Goal: Check status: Check status

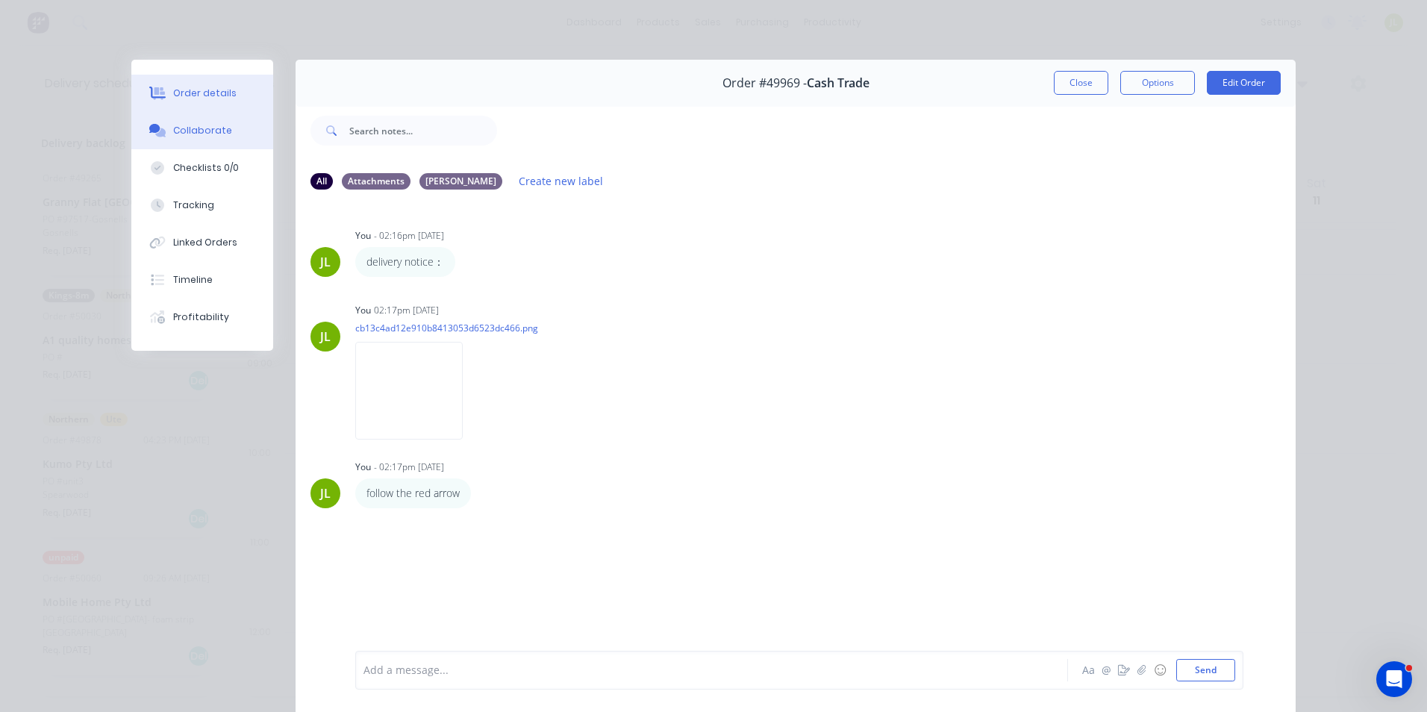
click at [164, 88] on button "Order details" at bounding box center [202, 93] width 142 height 37
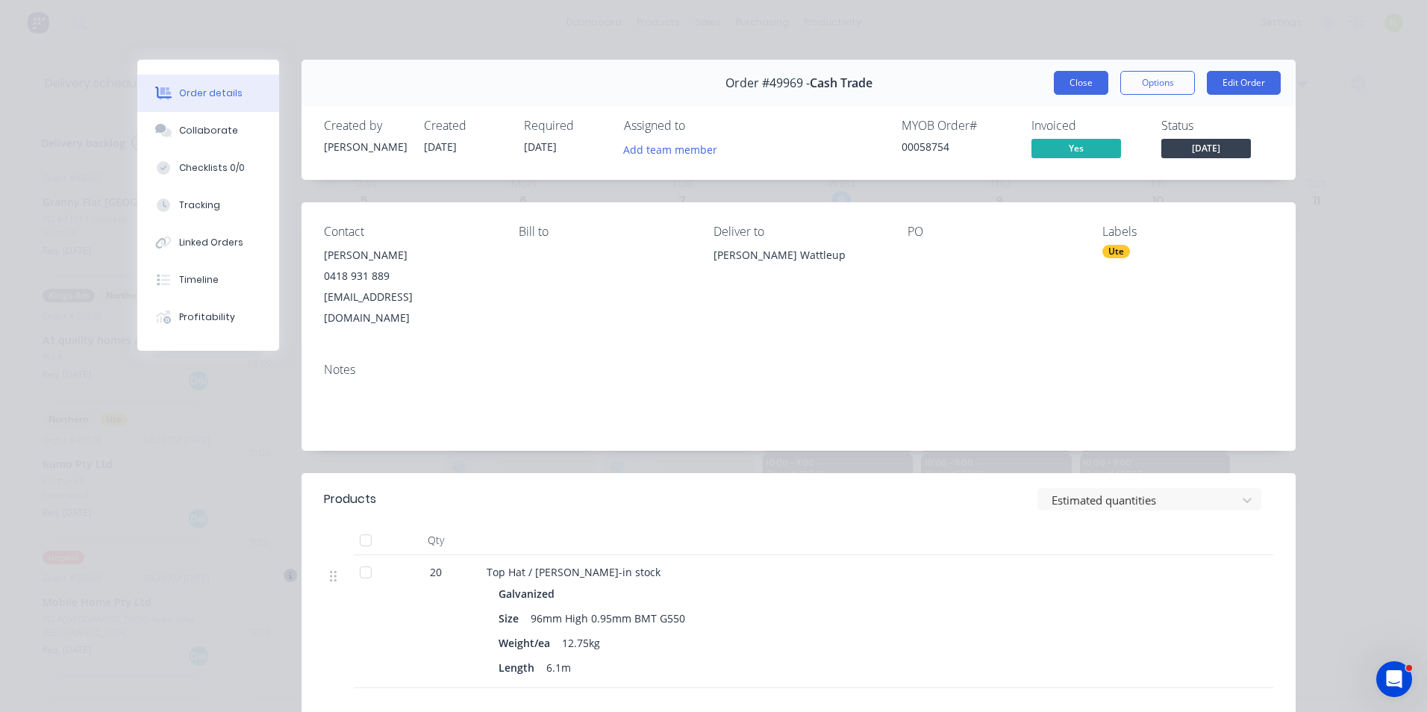
drag, startPoint x: 1077, startPoint y: 101, endPoint x: 1076, endPoint y: 93, distance: 7.5
click at [1076, 99] on div "Order #49969 - Cash Trade Close Options Edit Order" at bounding box center [799, 83] width 994 height 47
click at [1076, 93] on button "Close" at bounding box center [1081, 83] width 54 height 24
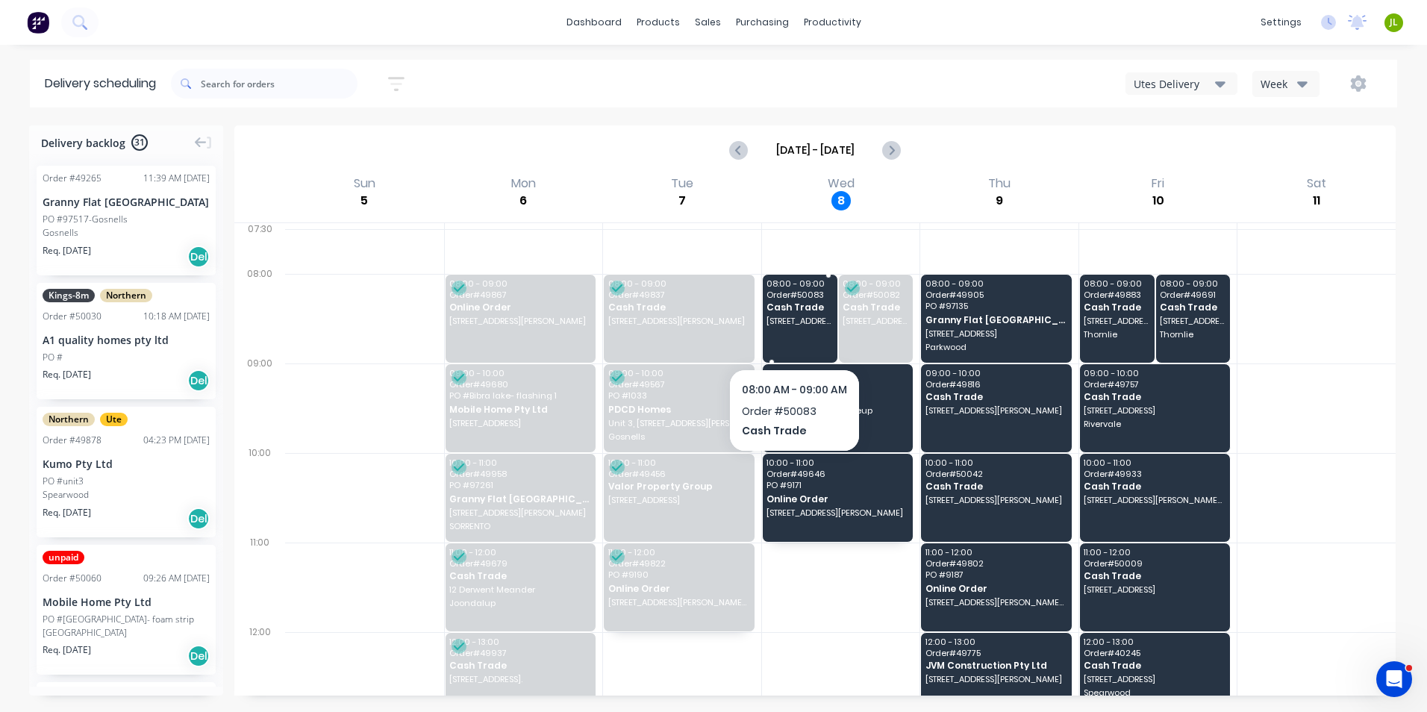
click at [796, 313] on div "08:00 - 09:00 Order # 50083 Cash Trade [STREET_ADDRESS][MEDICAL_DATA][PERSON_NA…" at bounding box center [800, 319] width 75 height 88
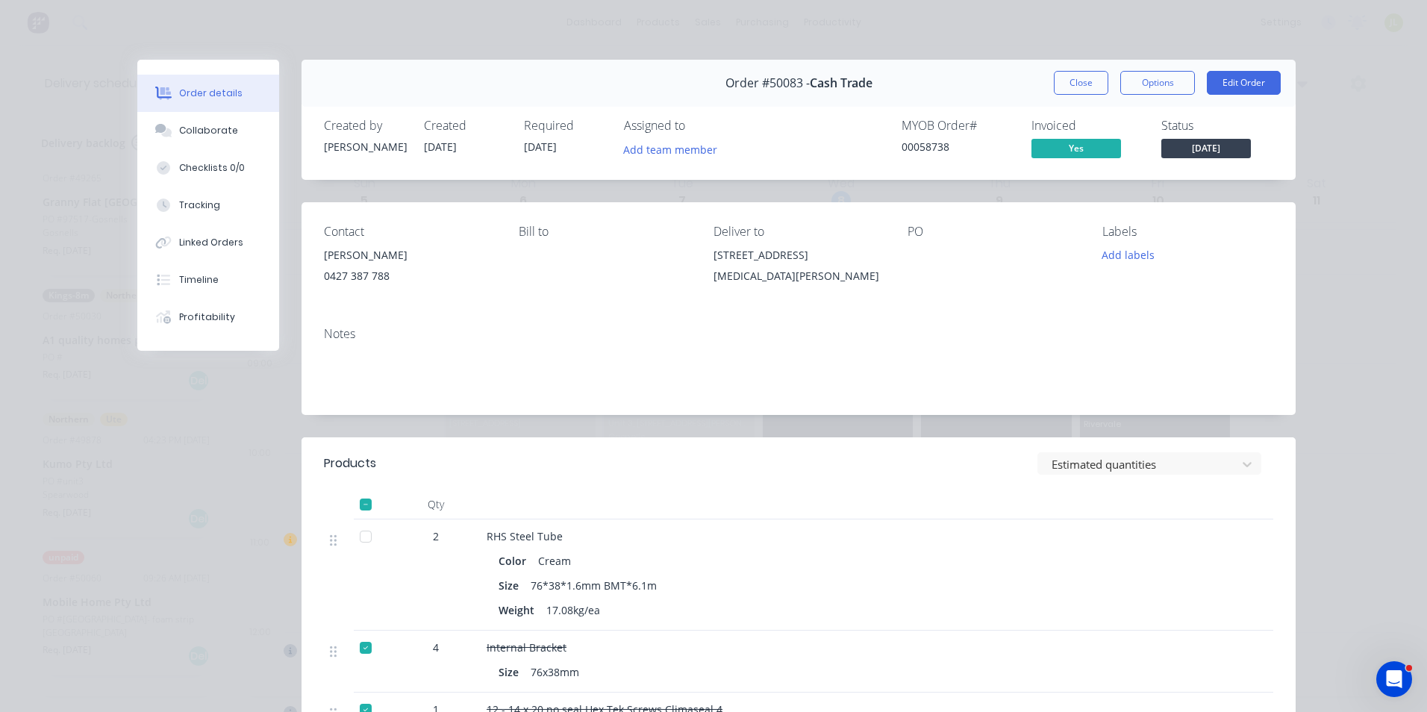
click at [1207, 152] on span "[DATE]" at bounding box center [1206, 148] width 90 height 19
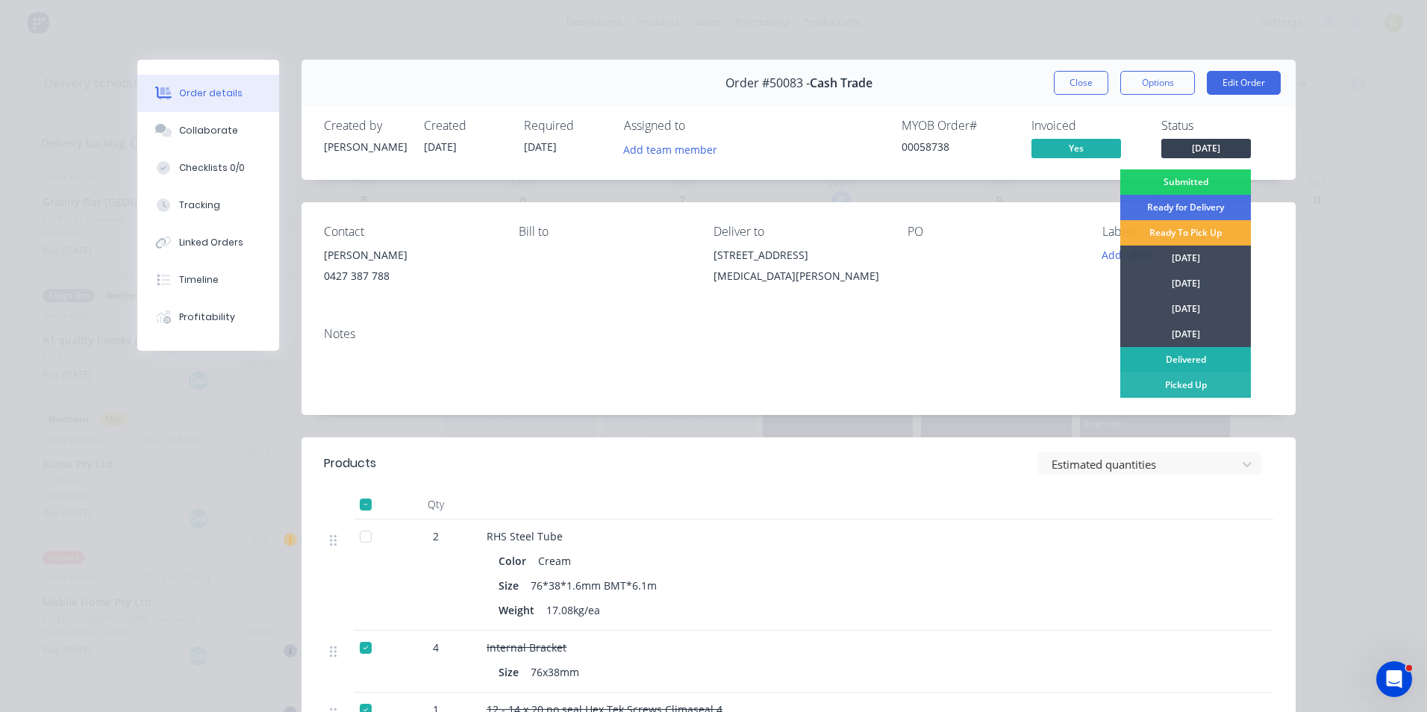
click at [1183, 357] on div "Delivered" at bounding box center [1185, 359] width 131 height 25
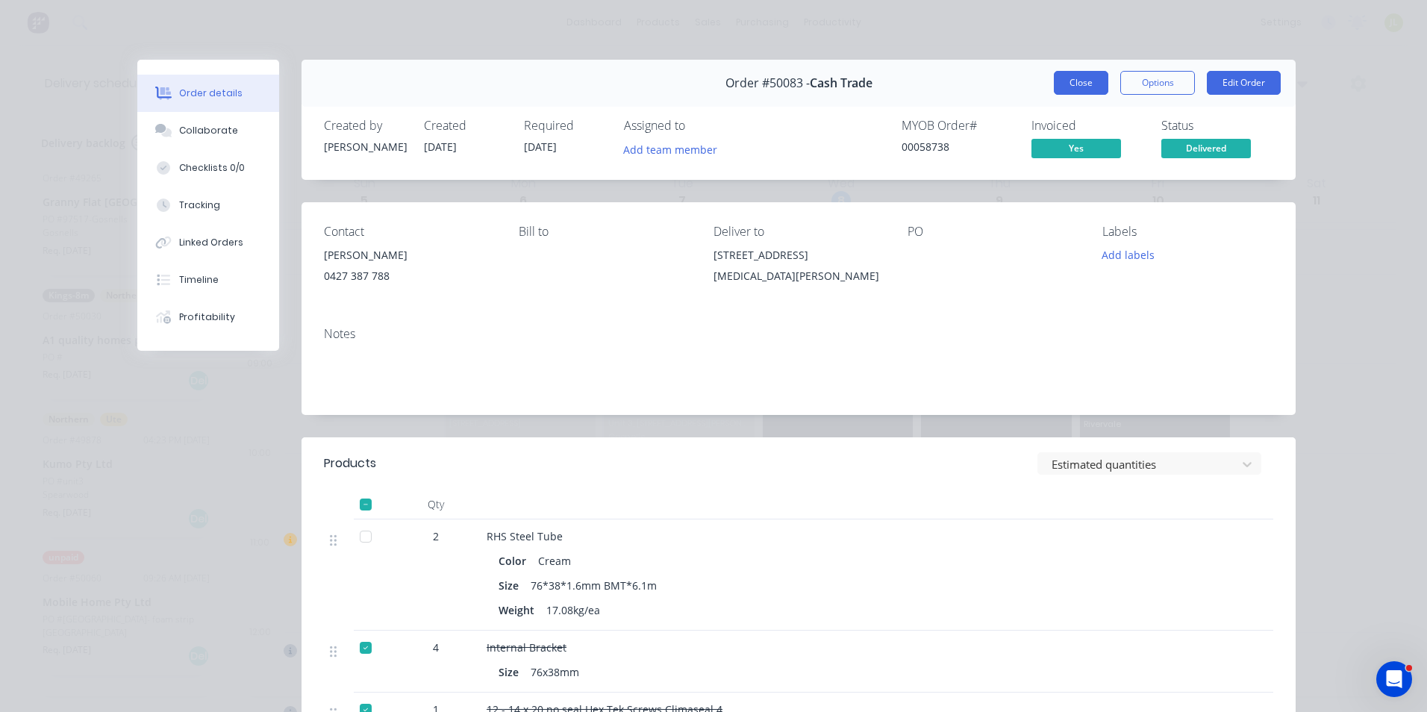
click at [1073, 86] on button "Close" at bounding box center [1081, 83] width 54 height 24
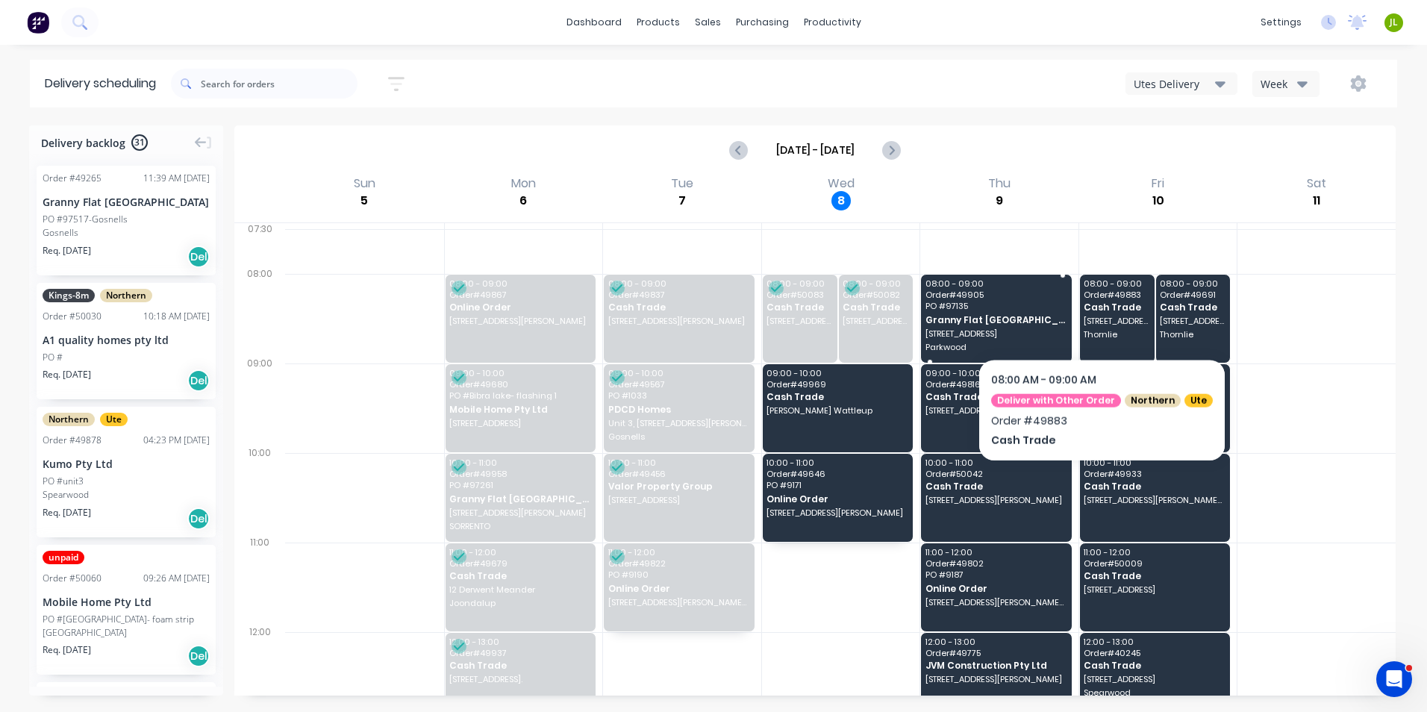
click at [947, 315] on span "Granny Flat [GEOGRAPHIC_DATA]" at bounding box center [996, 320] width 140 height 10
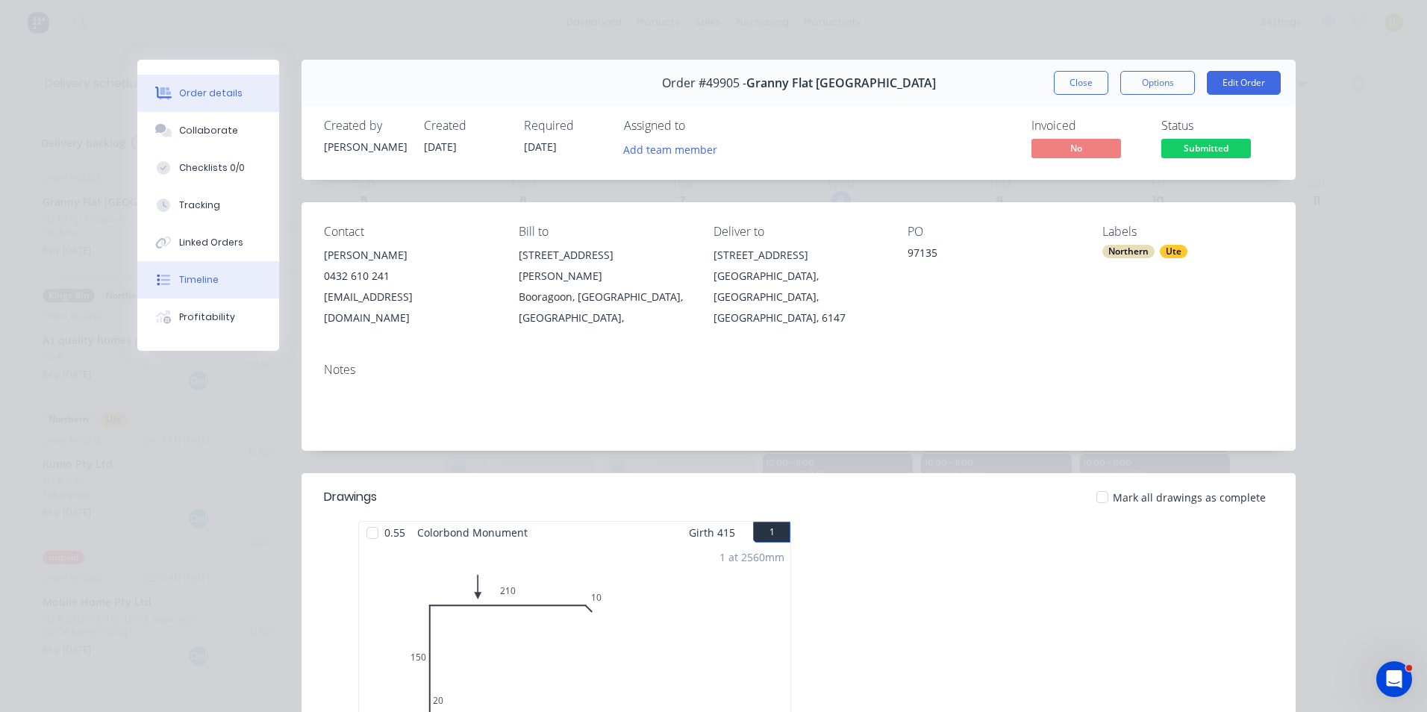
click at [228, 285] on button "Timeline" at bounding box center [208, 279] width 142 height 37
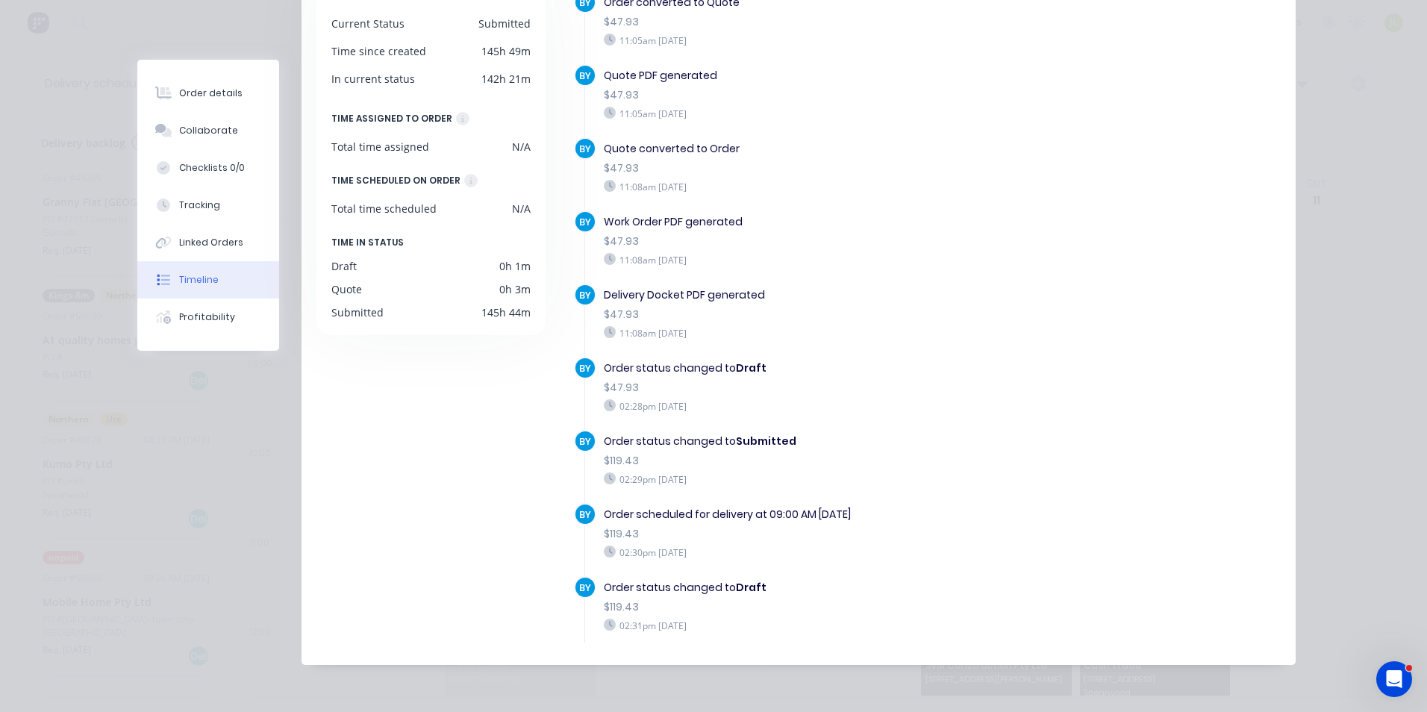
scroll to position [6, 0]
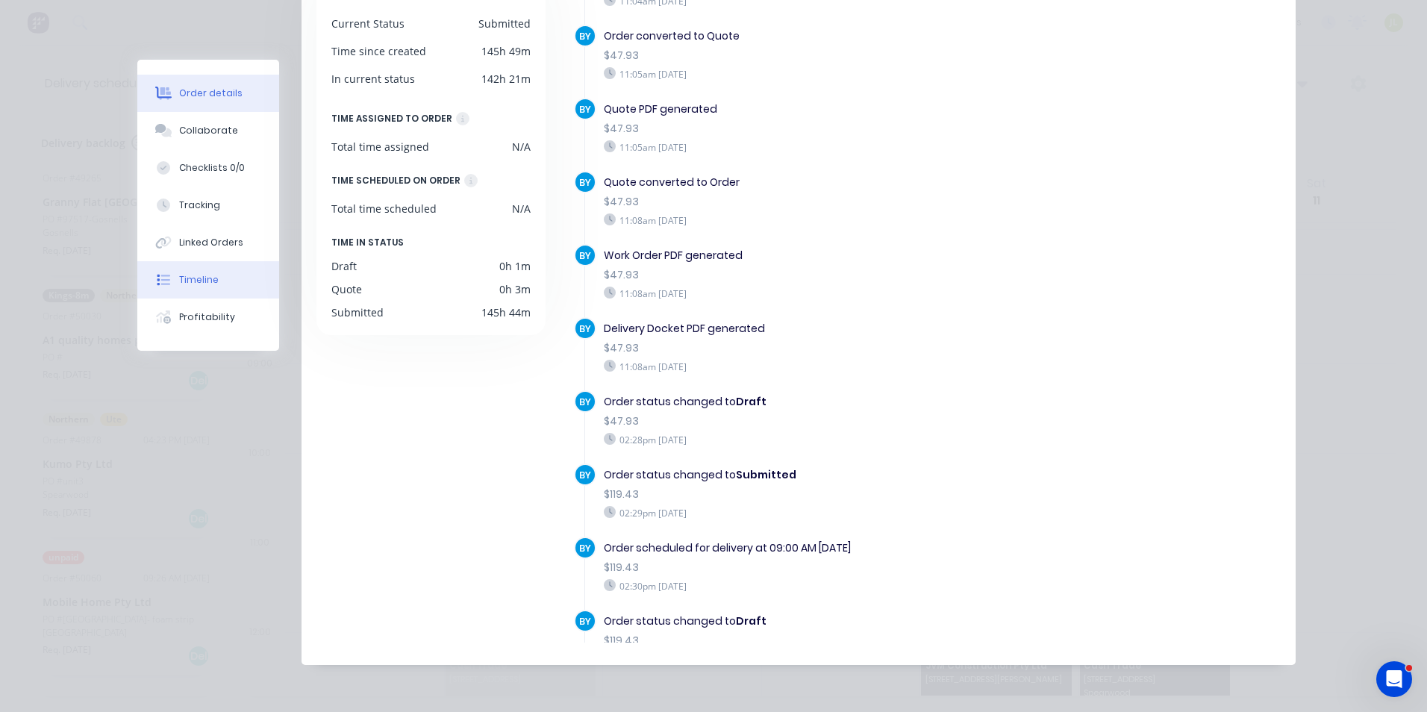
click at [216, 95] on div "Order details" at bounding box center [210, 93] width 63 height 13
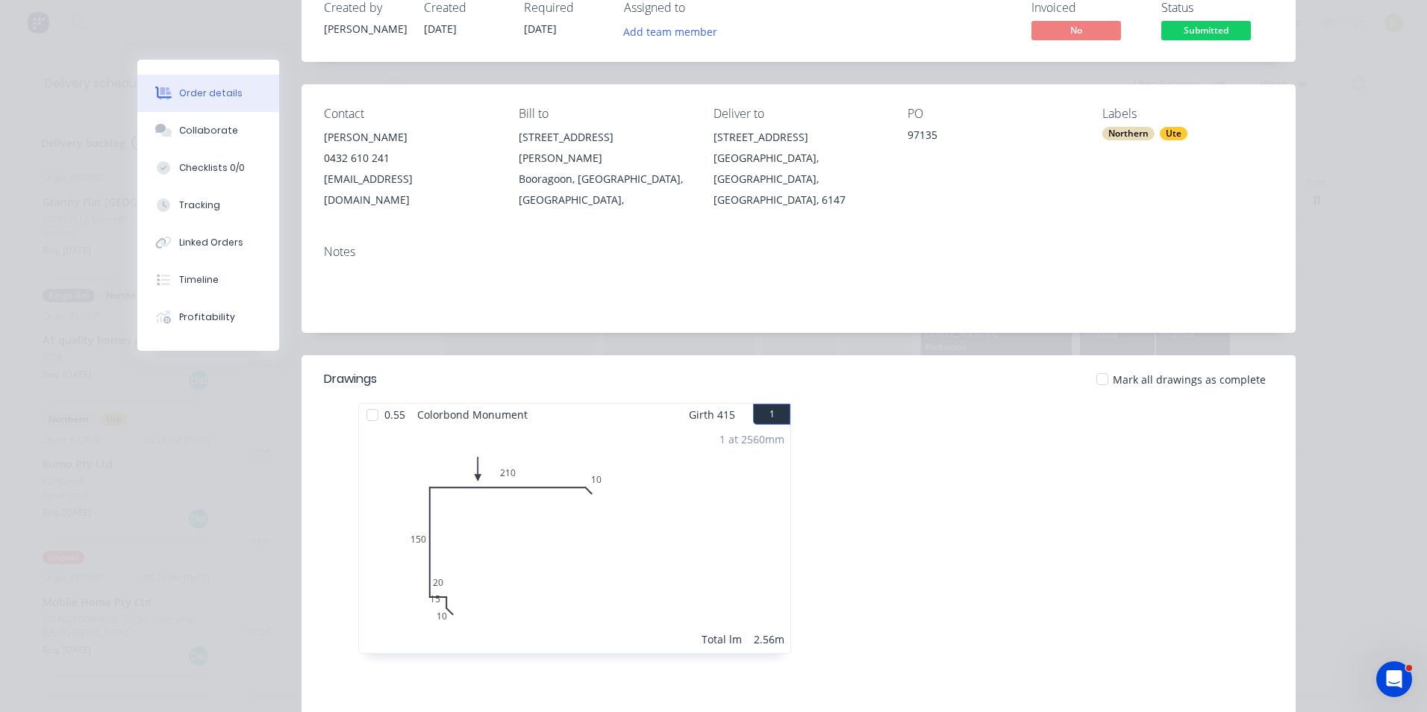
scroll to position [0, 0]
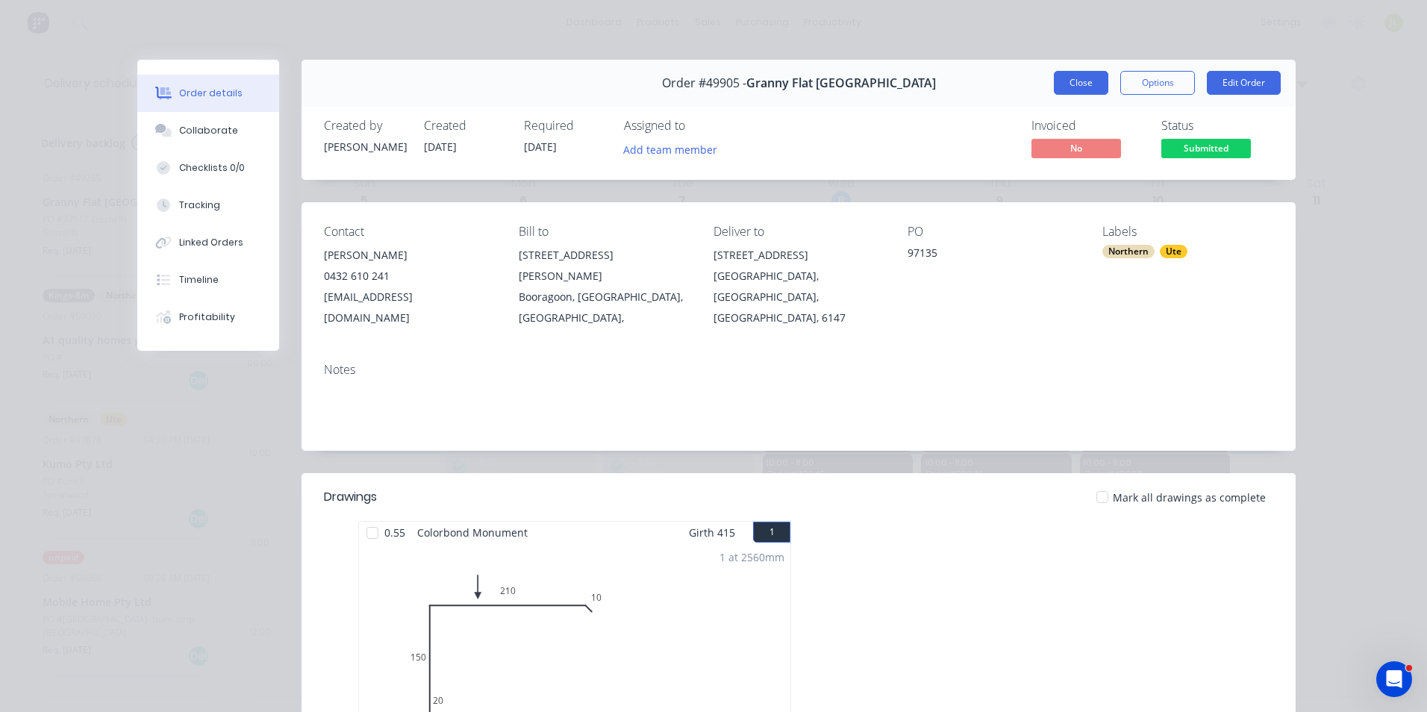
click at [1054, 86] on button "Close" at bounding box center [1081, 83] width 54 height 24
